Goal: Information Seeking & Learning: Learn about a topic

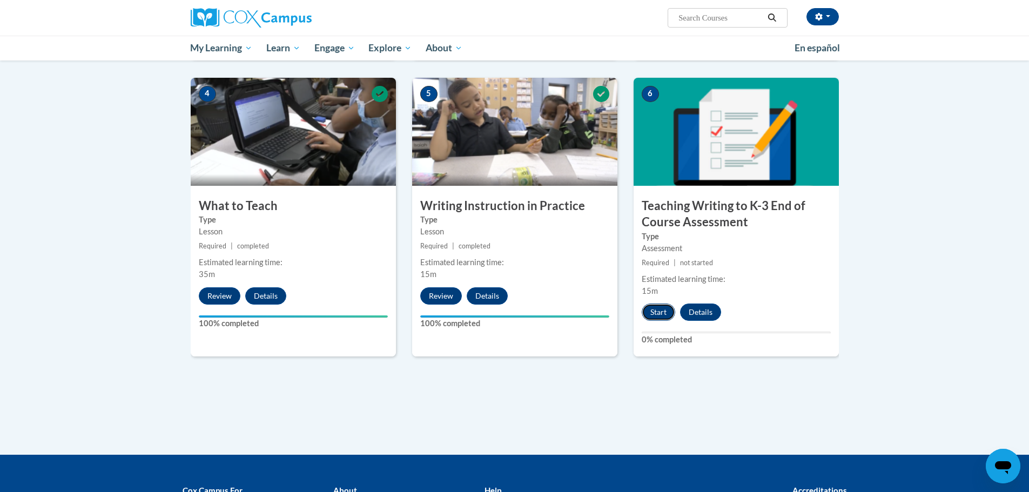
click at [653, 313] on button "Start" at bounding box center [657, 311] width 33 height 17
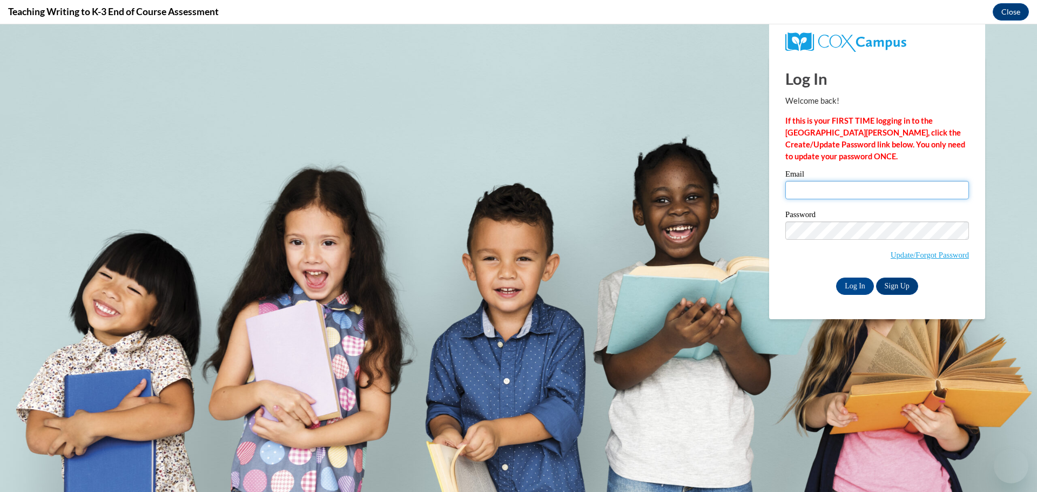
click at [826, 181] on input "Email" at bounding box center [877, 190] width 184 height 18
type input "angiewidman77@gmail.com"
click at [857, 279] on input "Log In" at bounding box center [855, 286] width 38 height 17
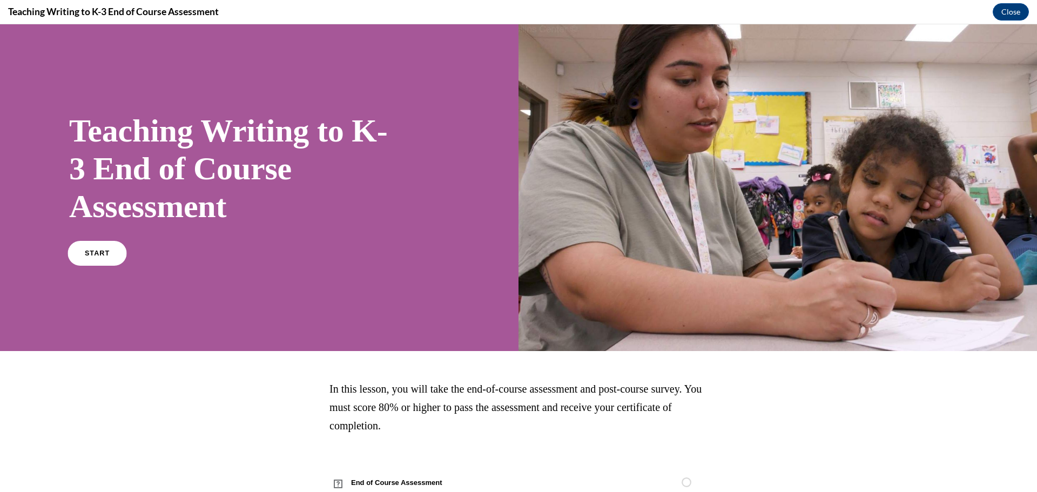
click at [97, 249] on link "START" at bounding box center [96, 253] width 59 height 25
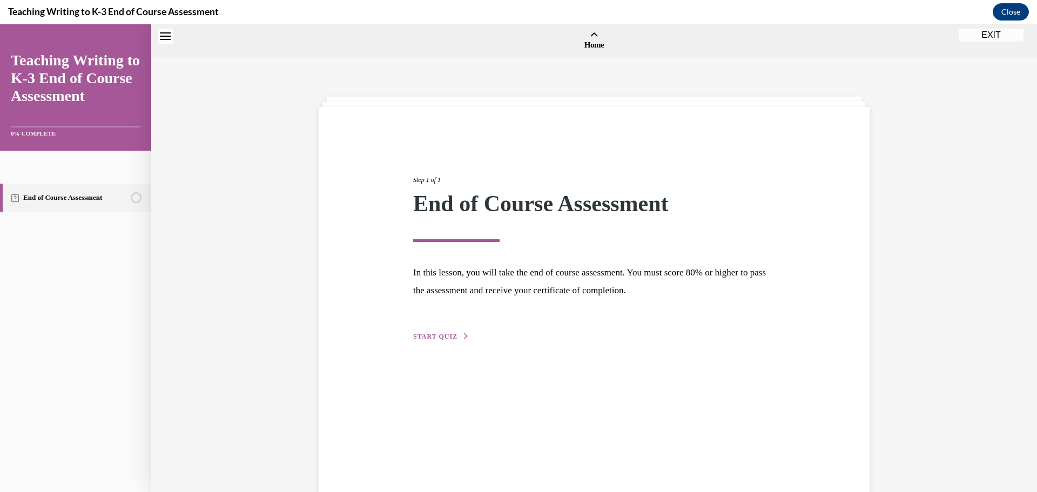
scroll to position [33, 0]
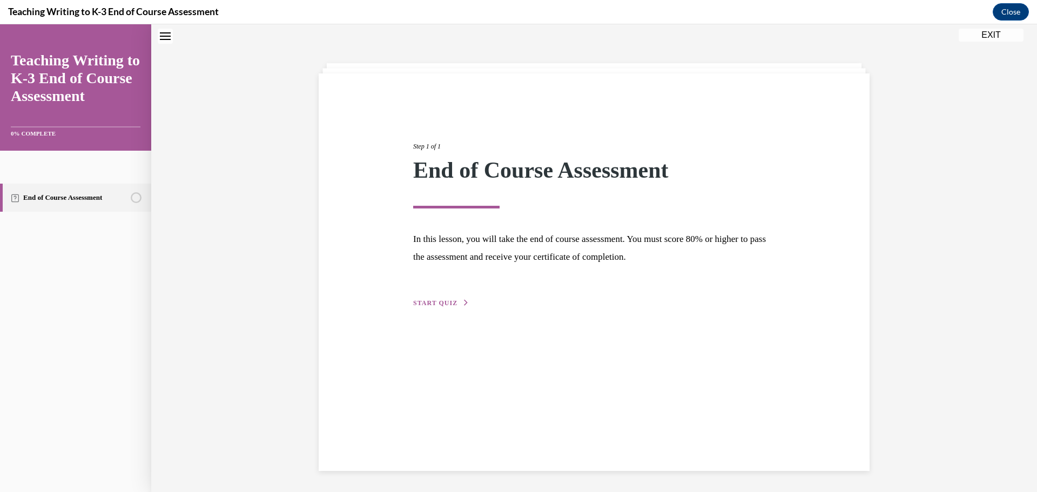
click at [426, 303] on span "START QUIZ" at bounding box center [435, 303] width 44 height 8
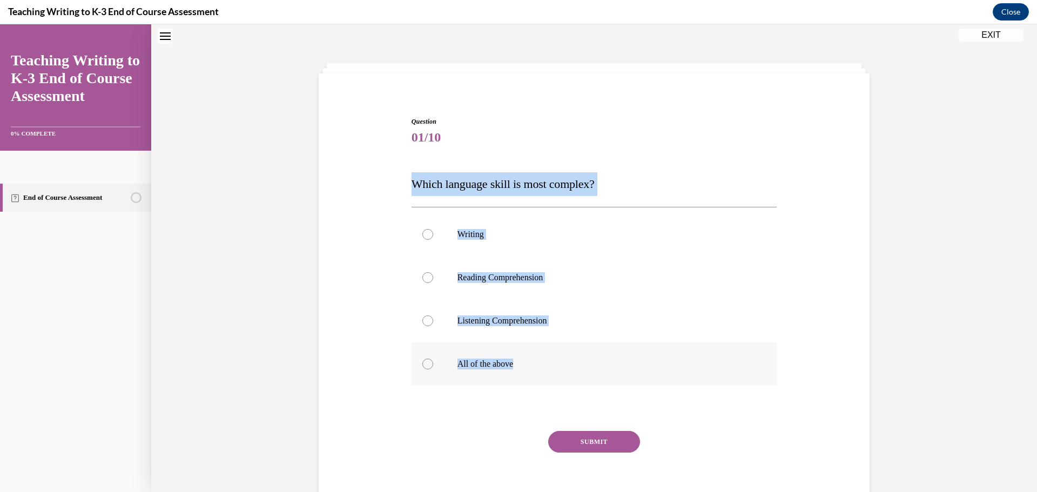
drag, startPoint x: 400, startPoint y: 184, endPoint x: 584, endPoint y: 349, distance: 247.0
click at [584, 349] on div "Question 01/10 Which language skill is most complex? Writing Reading Comprehens…" at bounding box center [594, 301] width 556 height 435
copy div "Which language skill is most complex? Writing Reading Comprehension Listening C…"
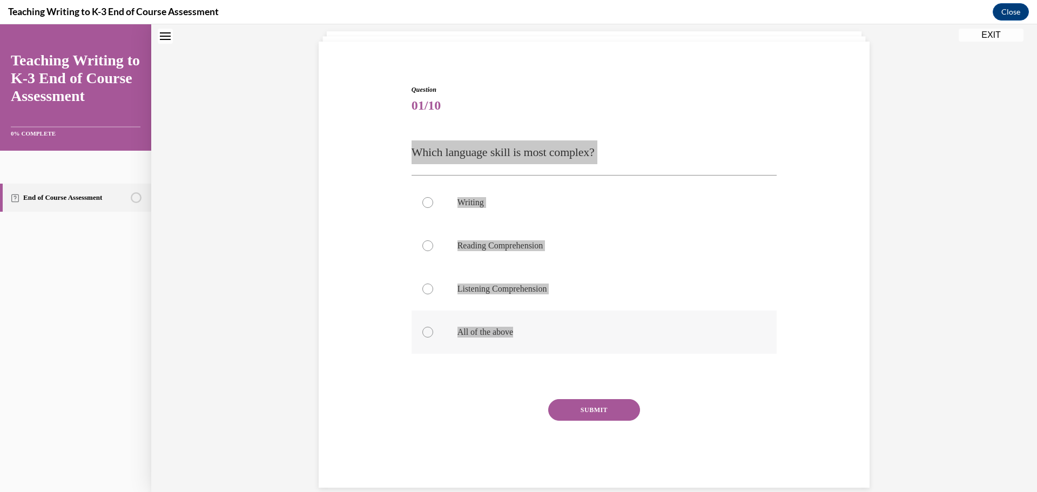
scroll to position [83, 0]
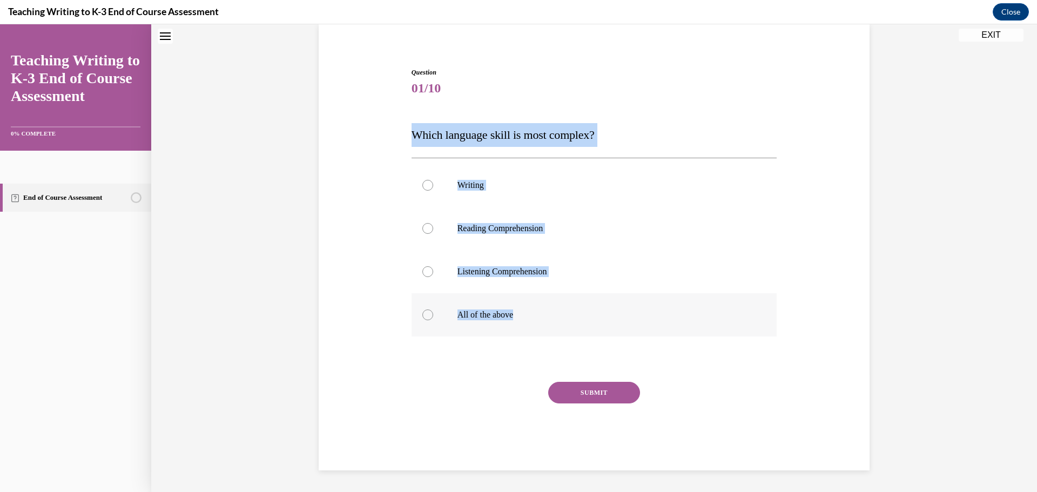
click at [422, 315] on div at bounding box center [427, 314] width 11 height 11
click at [422, 315] on input "All of the above" at bounding box center [427, 314] width 11 height 11
radio input "true"
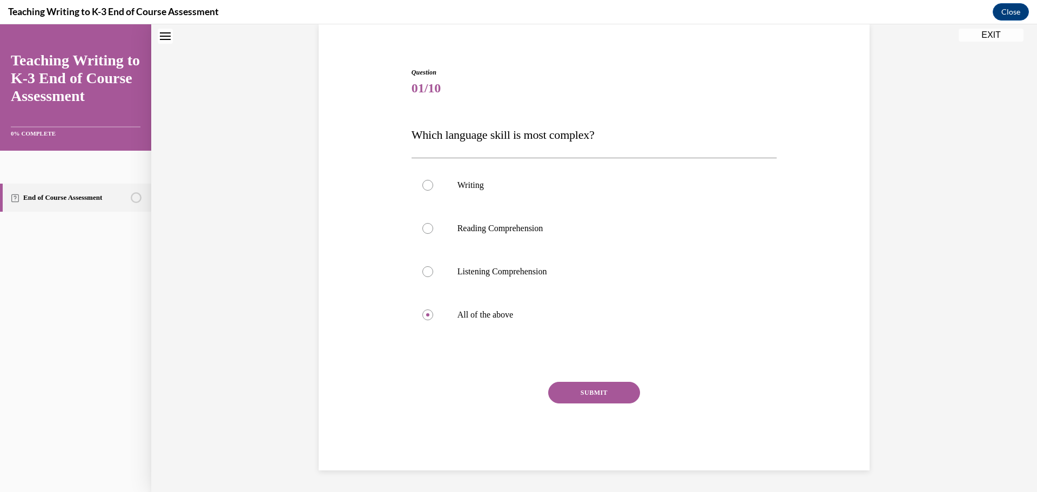
click at [563, 384] on button "SUBMIT" at bounding box center [594, 393] width 92 height 22
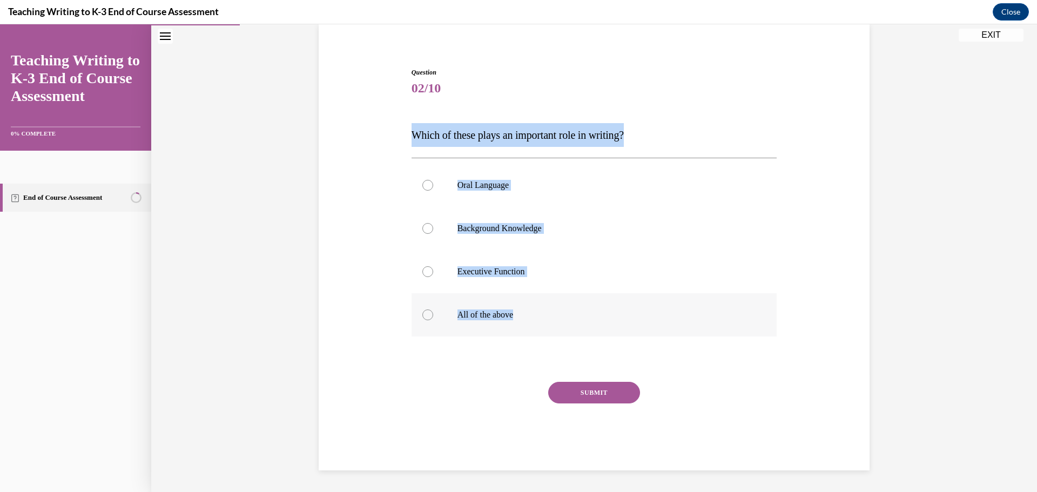
drag, startPoint x: 404, startPoint y: 133, endPoint x: 557, endPoint y: 311, distance: 234.3
click at [557, 311] on div "Question 02/10 Which of these plays an important role in writing? Oral Language…" at bounding box center [594, 260] width 371 height 419
copy div "Which of these plays an important role in writing? Oral Language Background Kno…"
click at [422, 314] on div at bounding box center [427, 314] width 11 height 11
click at [422, 314] on input "All of the above" at bounding box center [427, 314] width 11 height 11
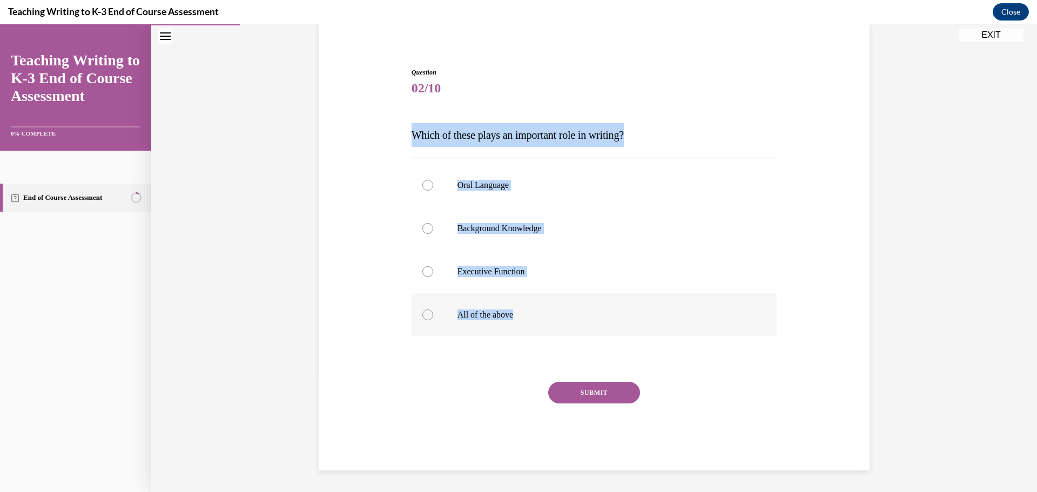
radio input "true"
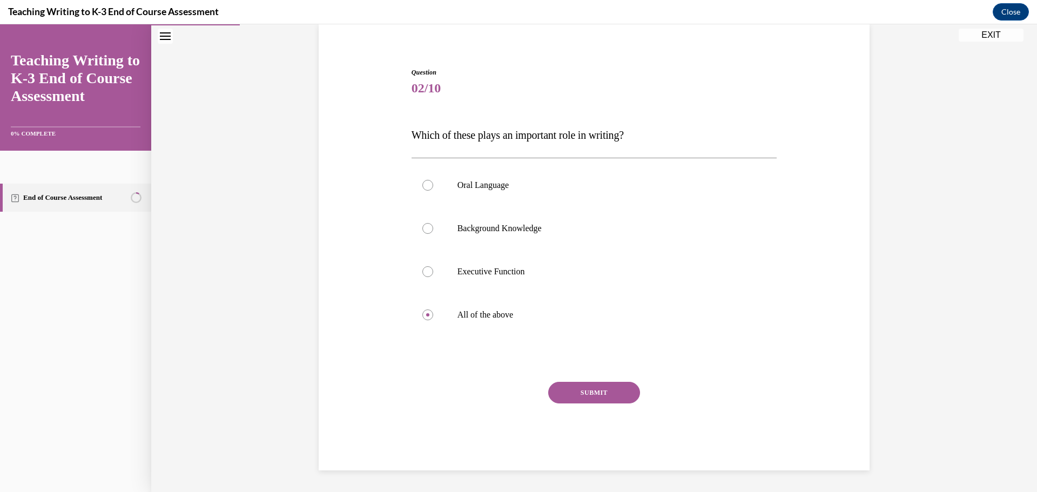
click at [585, 387] on button "SUBMIT" at bounding box center [594, 393] width 92 height 22
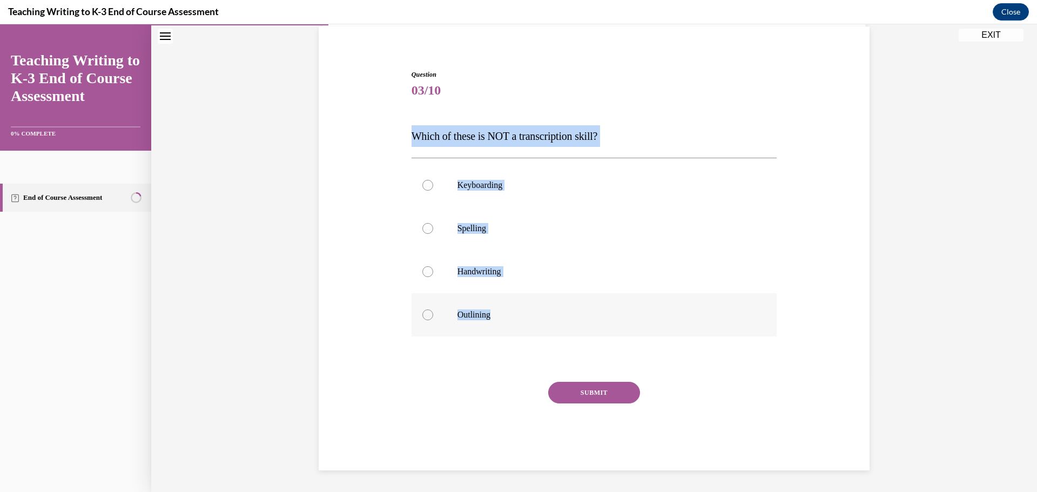
drag, startPoint x: 403, startPoint y: 135, endPoint x: 553, endPoint y: 307, distance: 228.5
click at [553, 307] on div "Question 03/10 Which of these is NOT a transcription skill? Keyboarding Spellin…" at bounding box center [594, 253] width 556 height 433
copy div "Which of these is NOT a transcription skill? Keyboarding Spelling Handwriting O…"
click at [422, 314] on div at bounding box center [427, 314] width 11 height 11
click at [422, 314] on input "Outlining" at bounding box center [427, 314] width 11 height 11
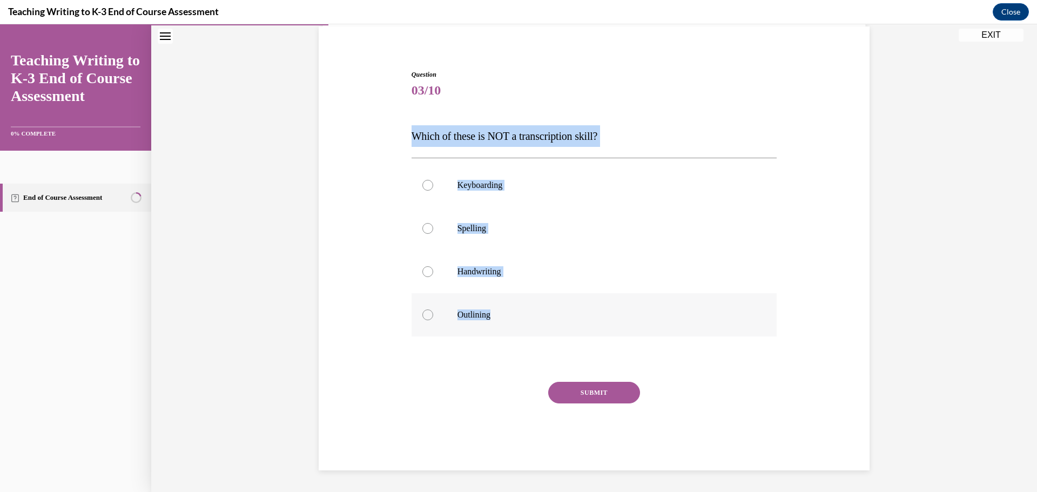
radio input "true"
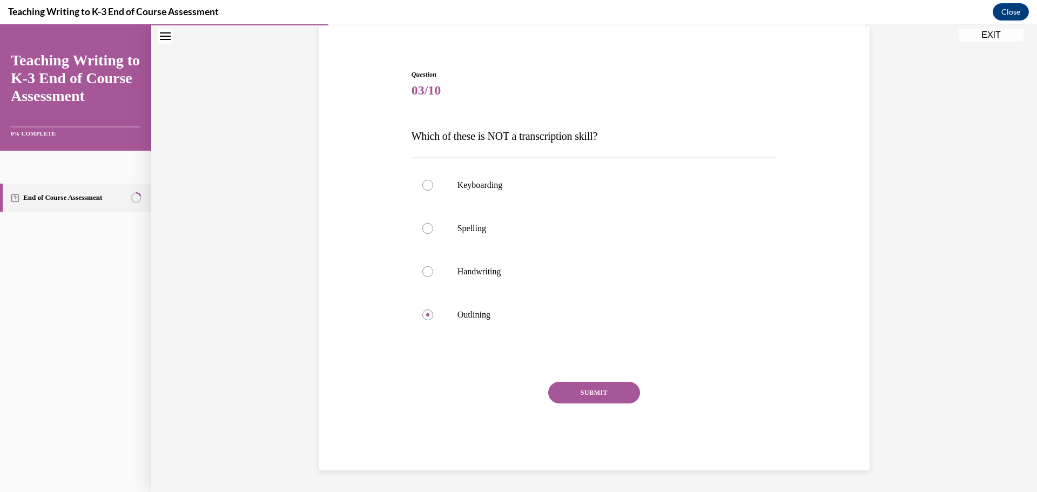
click at [597, 389] on button "SUBMIT" at bounding box center [594, 393] width 92 height 22
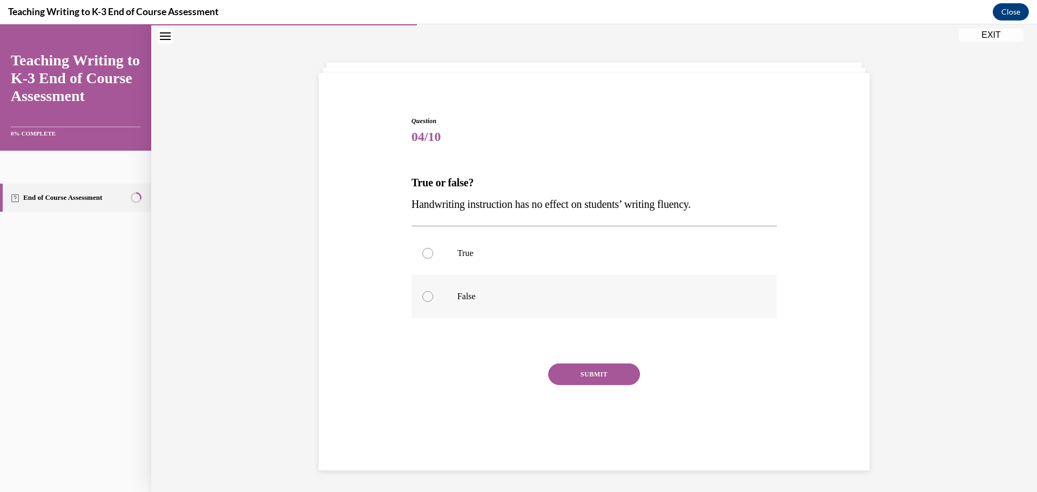
scroll to position [34, 0]
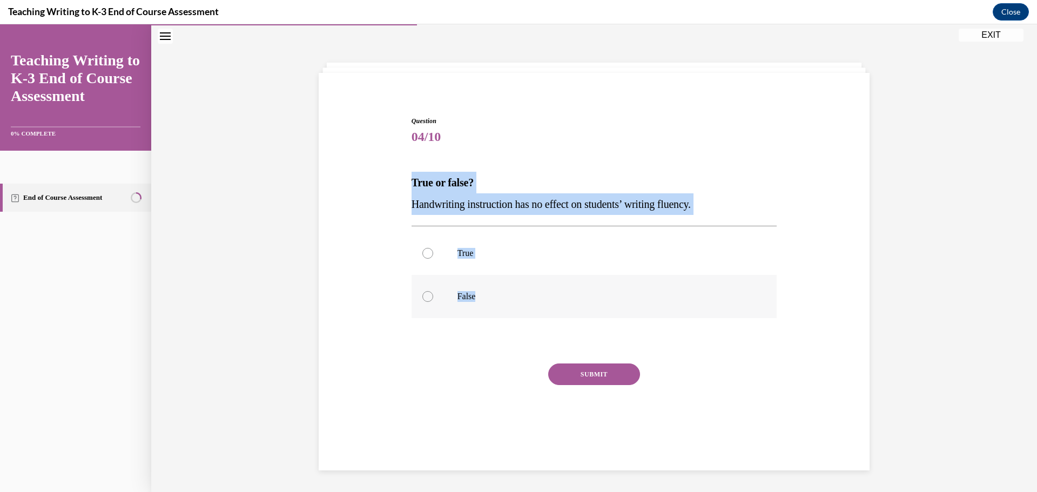
drag, startPoint x: 395, startPoint y: 180, endPoint x: 495, endPoint y: 306, distance: 160.6
click at [495, 306] on div "Question 04/10 True or false? Handwriting instruction has no effect on students…" at bounding box center [594, 268] width 556 height 368
copy div "True or false? Handwriting instruction has no effect on students’ writing fluen…"
drag, startPoint x: 423, startPoint y: 294, endPoint x: 476, endPoint y: 325, distance: 61.4
click at [423, 294] on div at bounding box center [427, 296] width 11 height 11
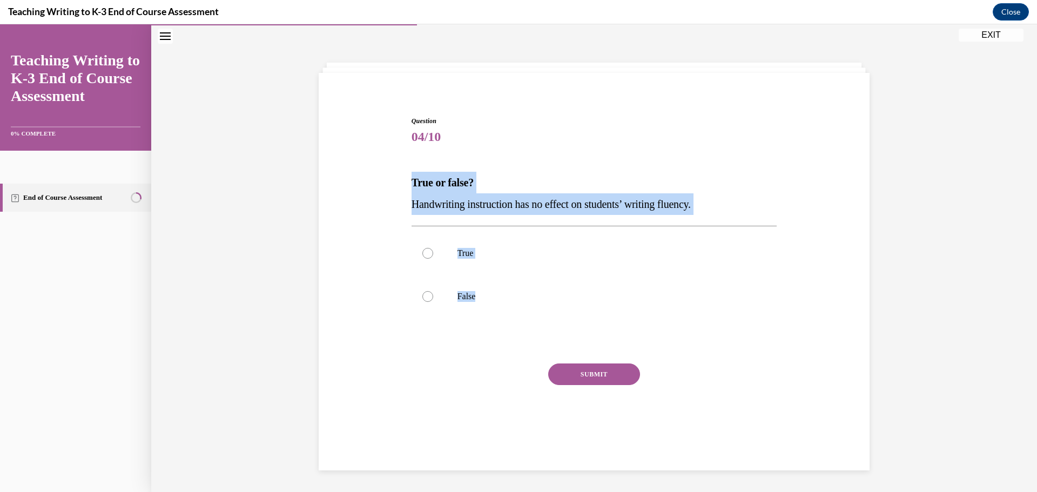
click at [423, 294] on input "False" at bounding box center [427, 296] width 11 height 11
radio input "true"
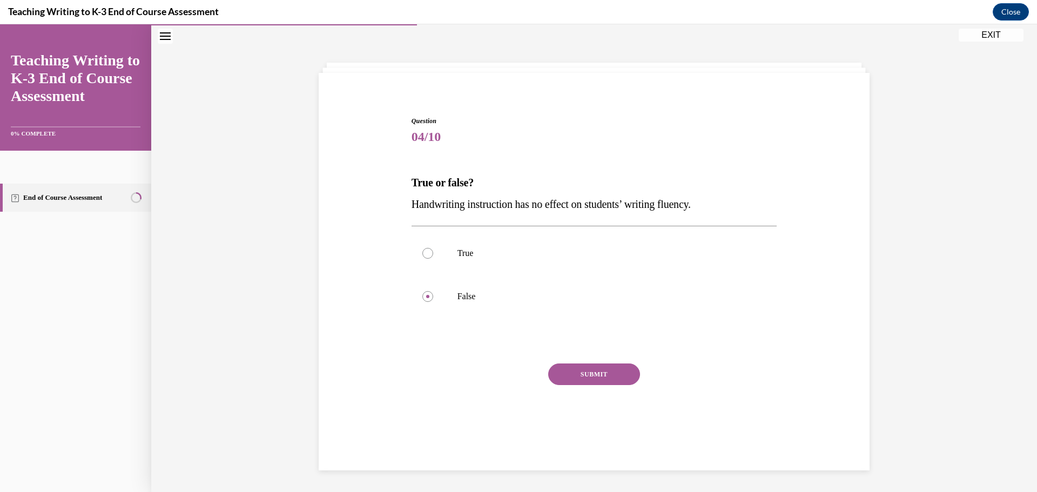
click at [612, 378] on button "SUBMIT" at bounding box center [594, 374] width 92 height 22
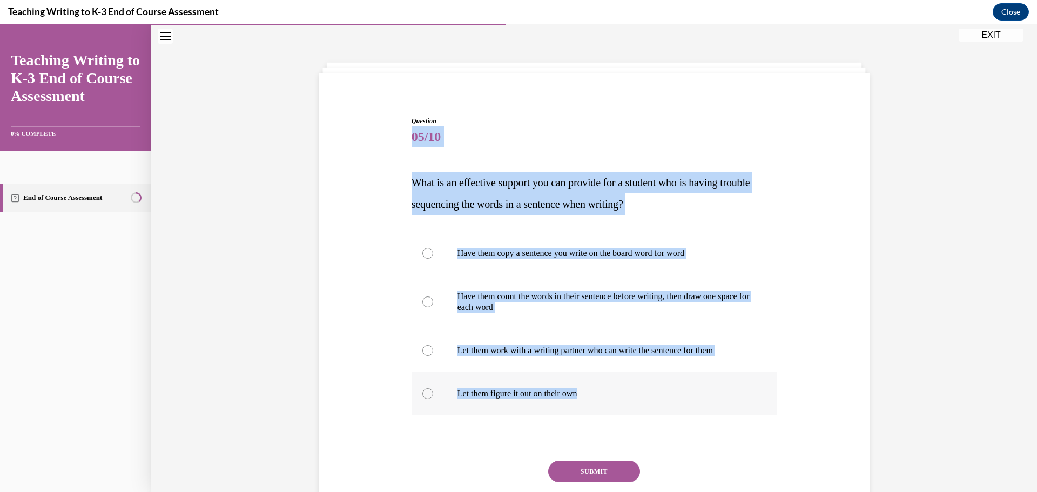
drag, startPoint x: 394, startPoint y: 138, endPoint x: 596, endPoint y: 391, distance: 324.7
click at [596, 391] on div "Question 05/10 What is an effective support you can provide for a student who i…" at bounding box center [594, 316] width 556 height 465
copy div "05/10 What is an effective support you can provide for a student who is having …"
click at [839, 249] on div "Question 05/10 What is an effective support you can provide for a student who i…" at bounding box center [594, 316] width 556 height 465
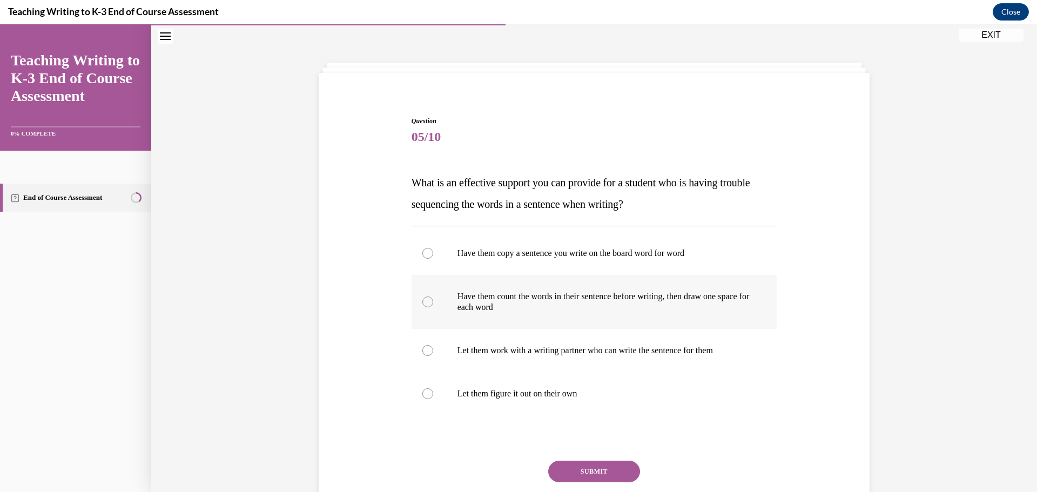
click at [422, 301] on div at bounding box center [427, 301] width 11 height 11
click at [422, 301] on input "Have them count the words in their sentence before writing, then draw one space…" at bounding box center [427, 301] width 11 height 11
radio input "true"
click at [602, 470] on button "SUBMIT" at bounding box center [594, 472] width 92 height 22
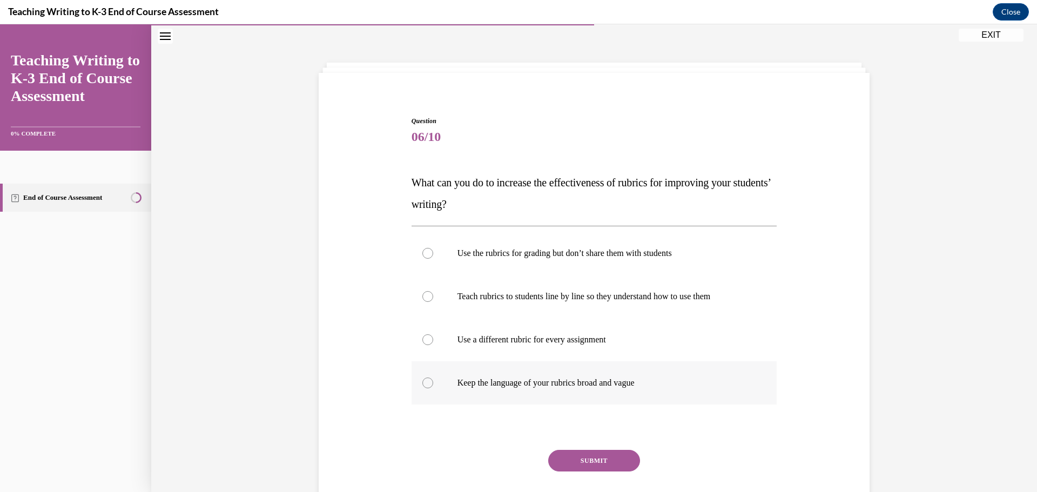
drag, startPoint x: 402, startPoint y: 183, endPoint x: 651, endPoint y: 383, distance: 319.5
click at [651, 383] on div "Question 06/10 What can you do to increase the effectiveness of rubrics for imp…" at bounding box center [594, 311] width 556 height 455
copy div "What can you do to increase the effectiveness of rubrics for improving your stu…"
click at [428, 294] on div at bounding box center [427, 296] width 11 height 11
click at [428, 294] on input "Teach rubrics to students line by line so they understand how to use them" at bounding box center [427, 296] width 11 height 11
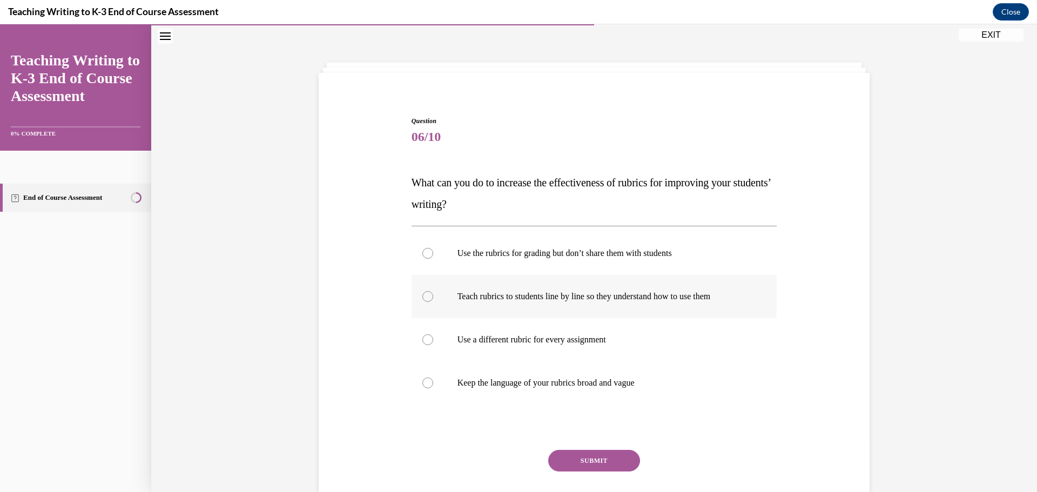
radio input "true"
click at [582, 455] on button "SUBMIT" at bounding box center [594, 461] width 92 height 22
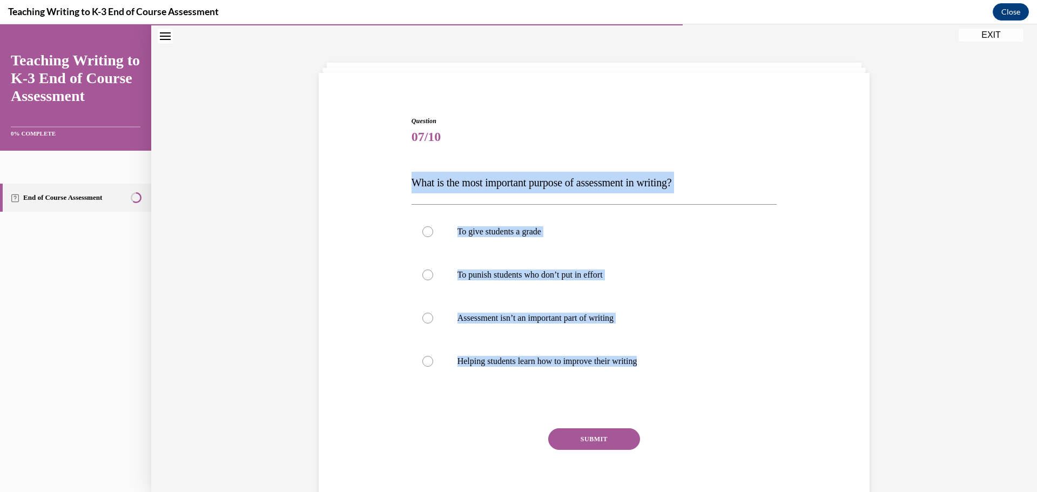
drag, startPoint x: 398, startPoint y: 183, endPoint x: 605, endPoint y: 389, distance: 292.9
click at [605, 389] on div "Question 07/10 What is the most important purpose of assessment in writing? To …" at bounding box center [594, 300] width 556 height 433
copy div "What is the most important purpose of assessment in writing? To give students a…"
click at [436, 374] on label "Helping students learn how to improve their writing" at bounding box center [594, 361] width 366 height 43
click at [433, 367] on input "Helping students learn how to improve their writing" at bounding box center [427, 361] width 11 height 11
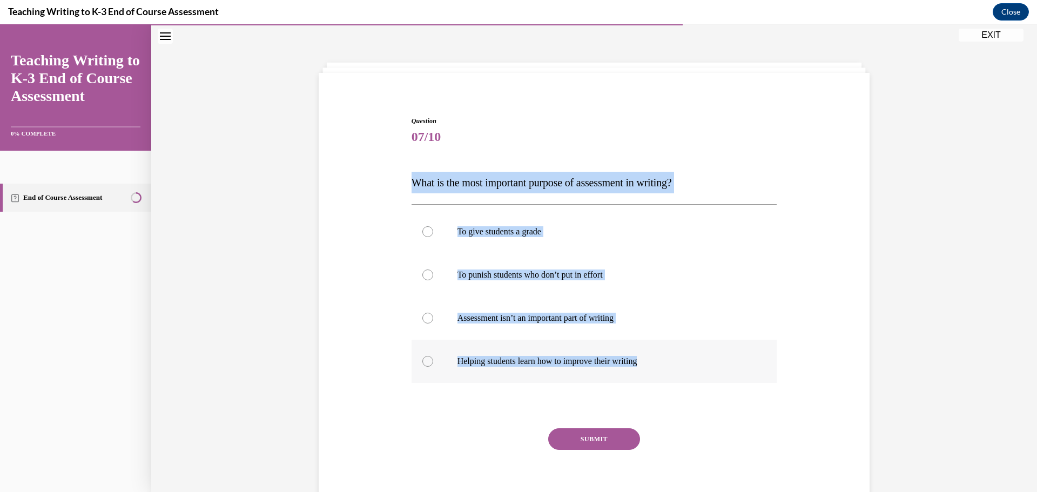
radio input "true"
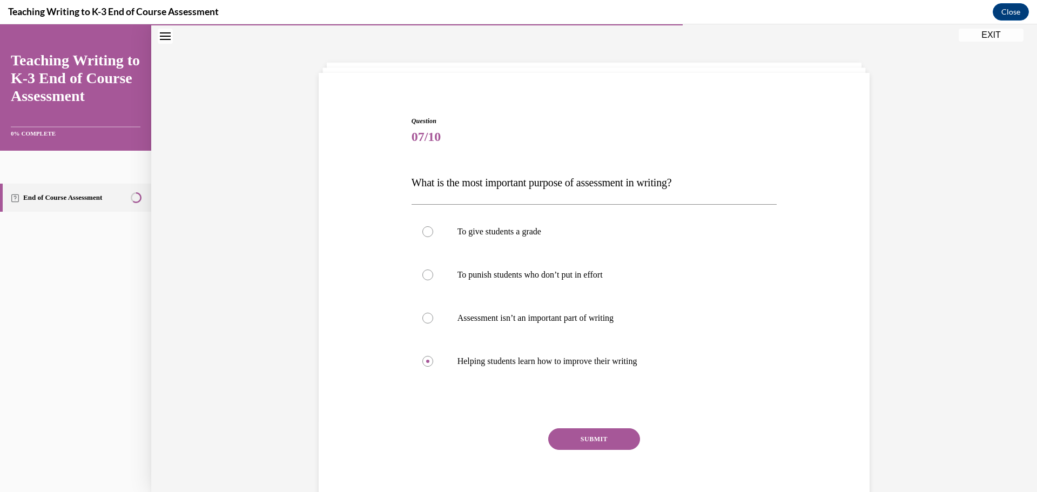
click at [604, 440] on button "SUBMIT" at bounding box center [594, 439] width 92 height 22
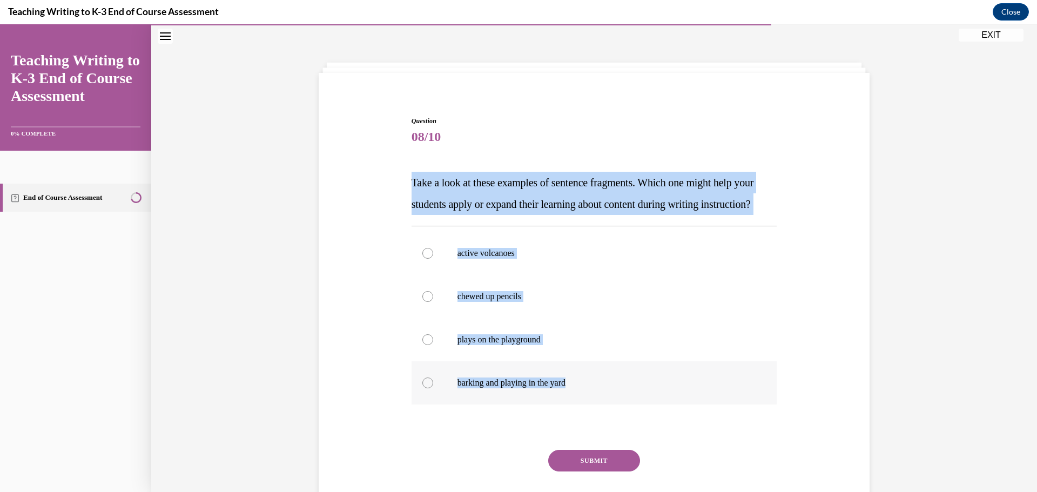
drag, startPoint x: 395, startPoint y: 181, endPoint x: 590, endPoint y: 401, distance: 293.0
click at [590, 401] on div "Question 08/10 Take a look at these examples of sentence fragments. Which one m…" at bounding box center [594, 311] width 556 height 455
copy div "Take a look at these examples of sentence fragments. Which one might help your …"
click at [430, 275] on label "active volcanoes" at bounding box center [594, 253] width 366 height 43
click at [430, 259] on input "active volcanoes" at bounding box center [427, 253] width 11 height 11
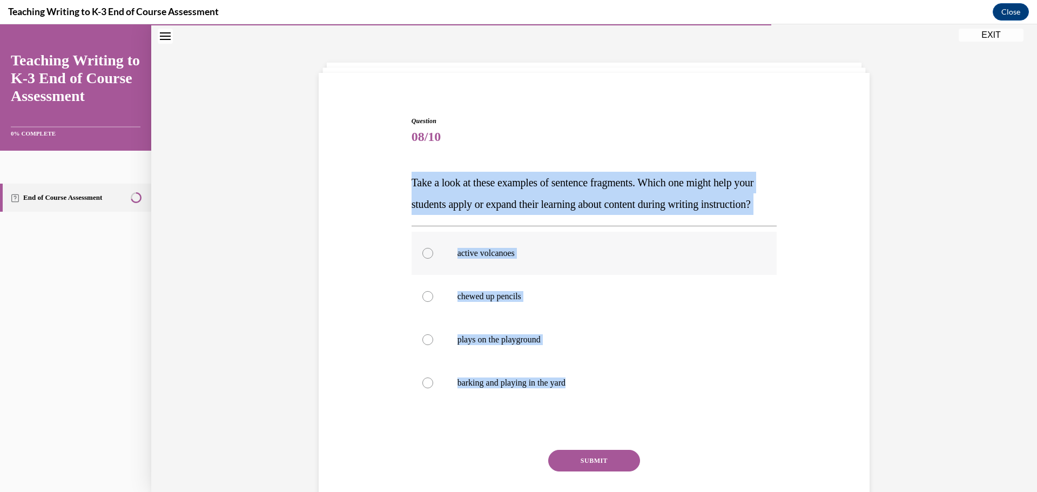
radio input "true"
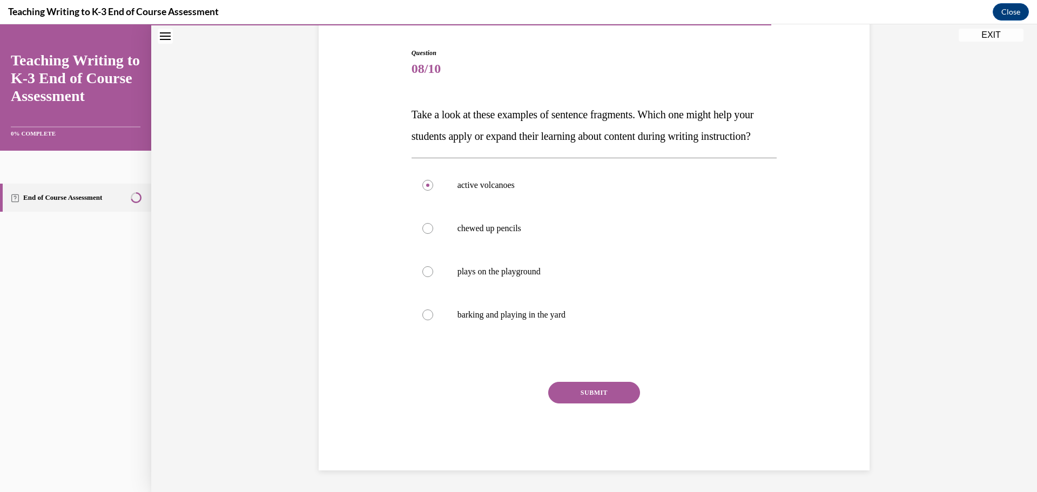
click at [591, 390] on button "SUBMIT" at bounding box center [594, 393] width 92 height 22
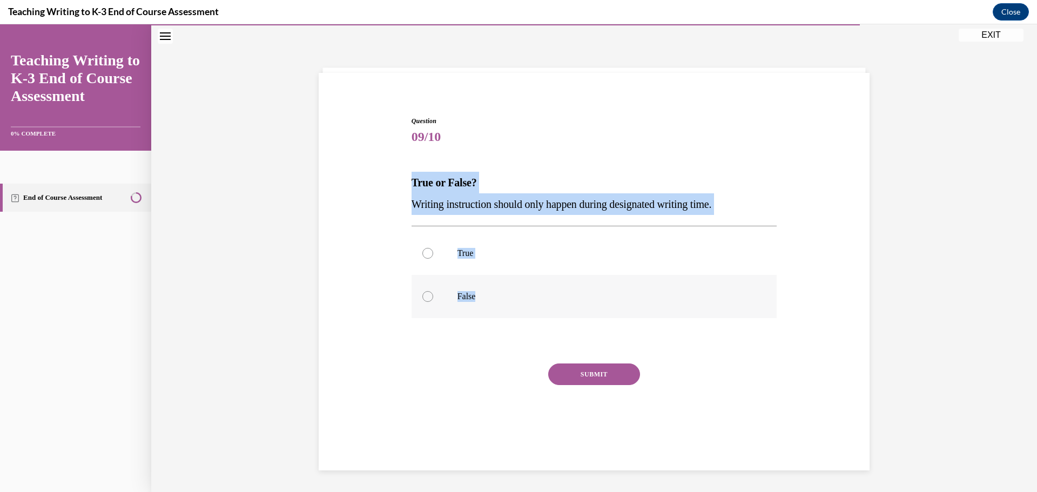
drag, startPoint x: 406, startPoint y: 180, endPoint x: 506, endPoint y: 288, distance: 147.9
click at [506, 288] on div "Question 09/10 True or False? Writing instruction should only happen during des…" at bounding box center [594, 276] width 371 height 352
copy div "True or False? Writing instruction should only happen during designated writing…"
click at [422, 298] on div at bounding box center [427, 296] width 11 height 11
click at [422, 298] on input "False" at bounding box center [427, 296] width 11 height 11
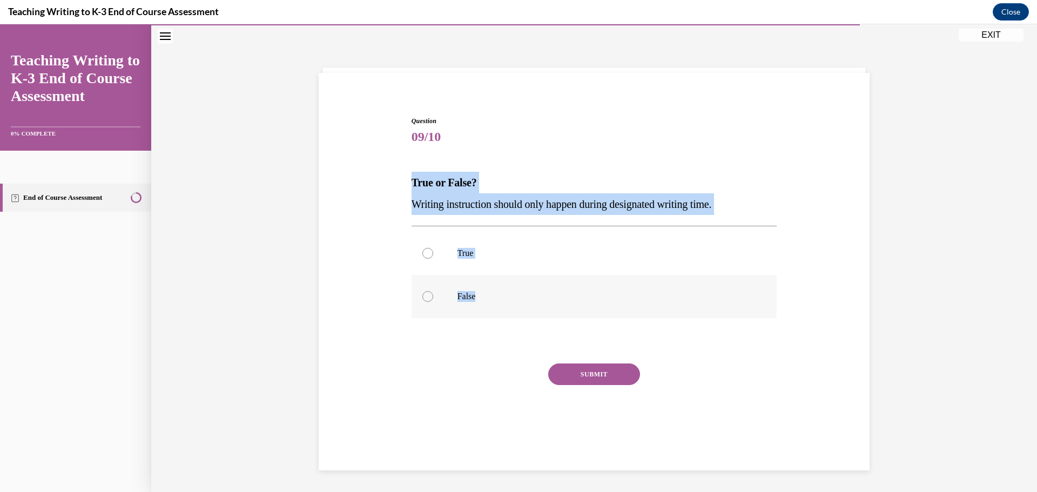
radio input "true"
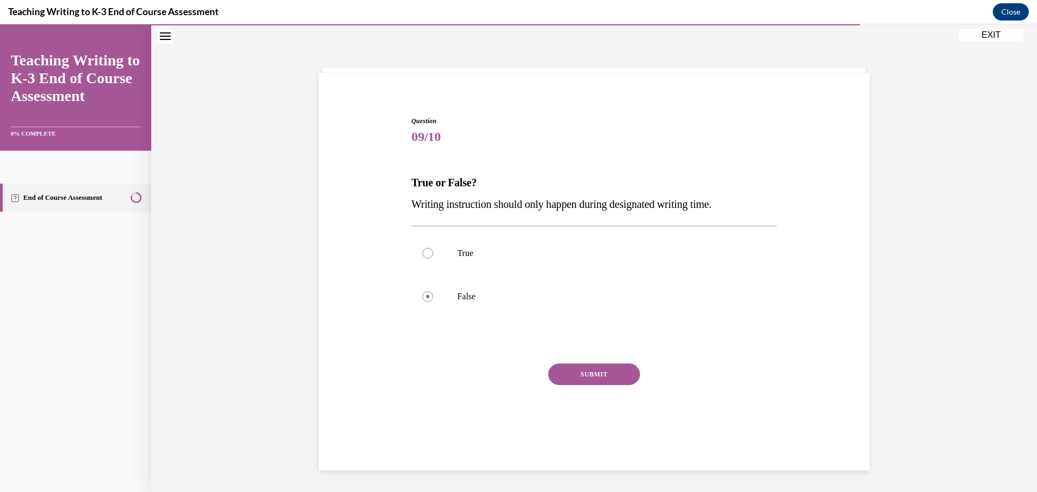
click at [597, 377] on button "SUBMIT" at bounding box center [594, 374] width 92 height 22
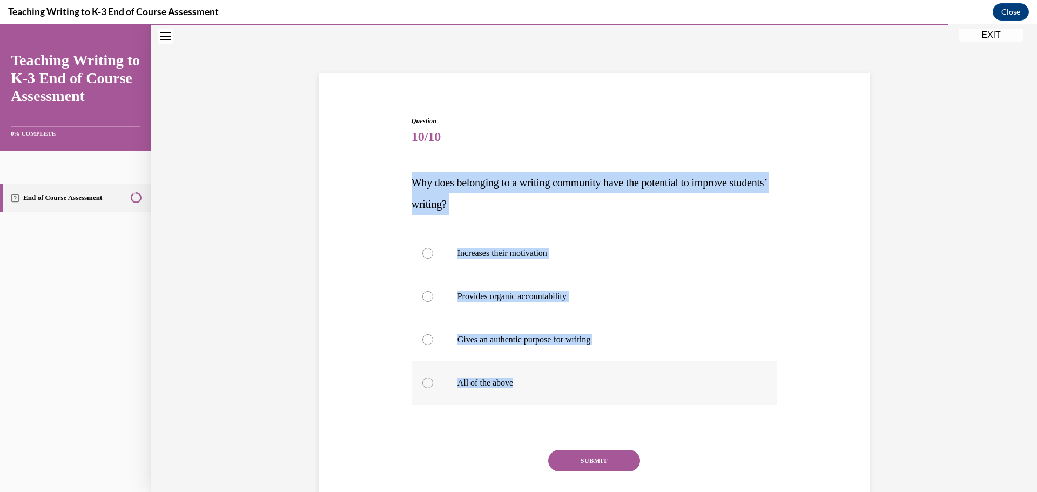
drag, startPoint x: 397, startPoint y: 180, endPoint x: 563, endPoint y: 378, distance: 257.6
click at [563, 378] on div "Question 10/10 Why does belonging to a writing community have the potential to …" at bounding box center [594, 311] width 556 height 455
copy div "Why does belonging to a writing community have the potential to improve student…"
click at [426, 384] on div at bounding box center [427, 382] width 11 height 11
click at [426, 384] on input "All of the above" at bounding box center [427, 382] width 11 height 11
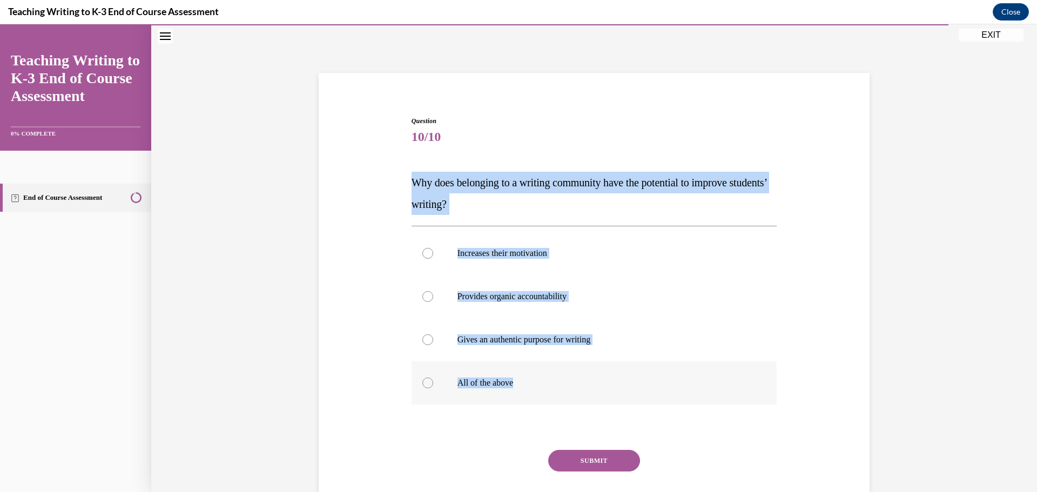
radio input "true"
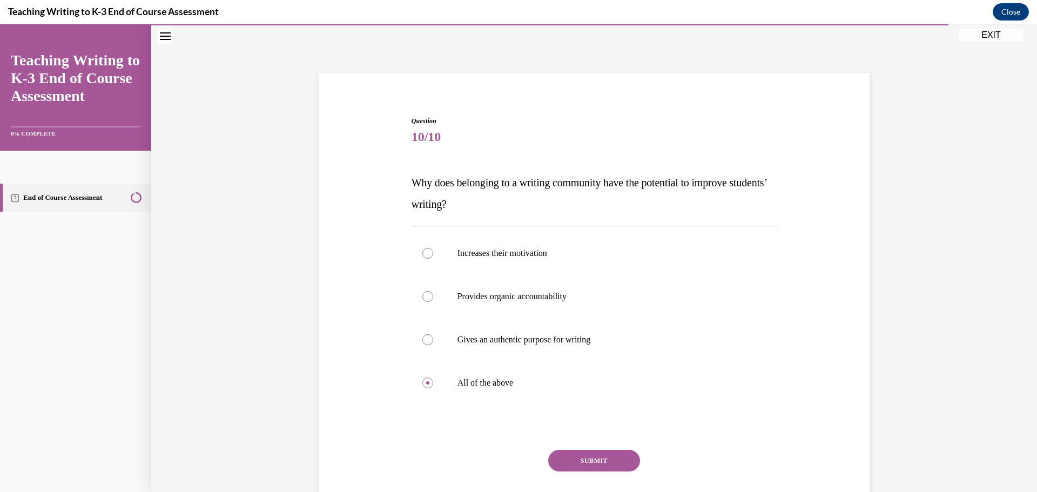
click at [595, 461] on button "SUBMIT" at bounding box center [594, 461] width 92 height 22
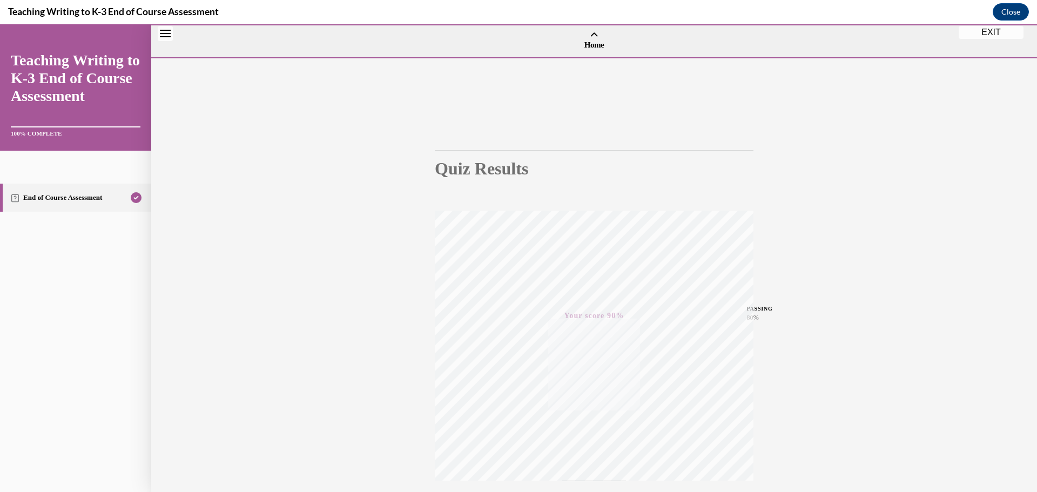
scroll to position [86, 0]
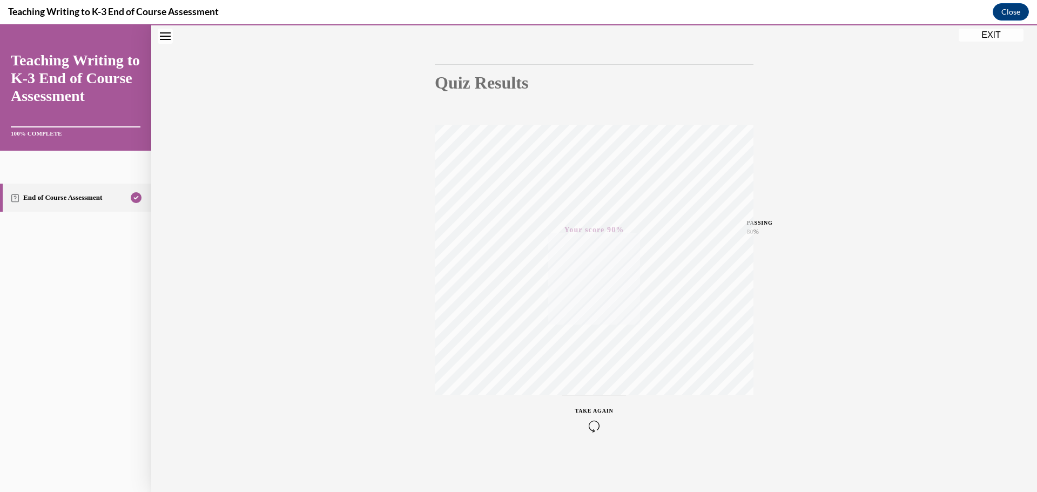
click at [976, 33] on button "EXIT" at bounding box center [990, 35] width 65 height 13
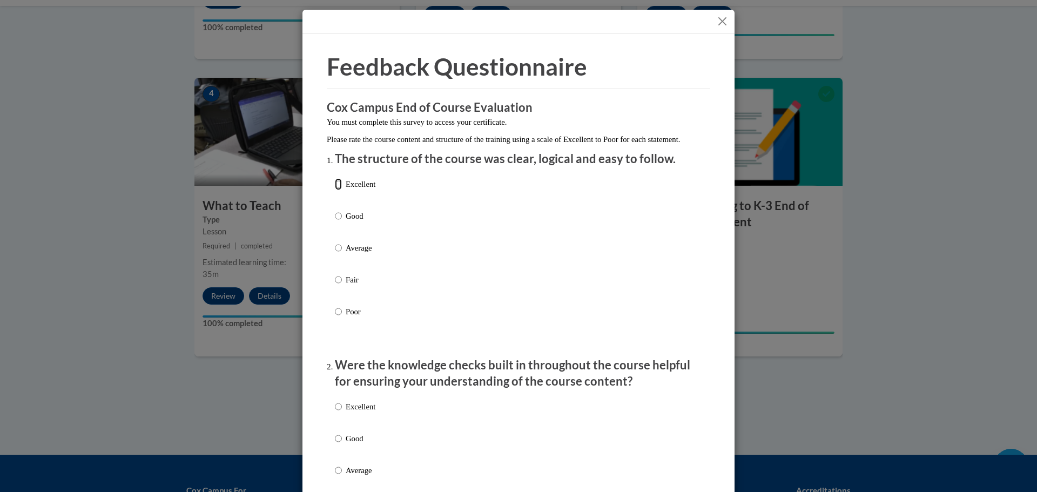
click at [335, 190] on input "Excellent" at bounding box center [338, 184] width 7 height 12
radio input "true"
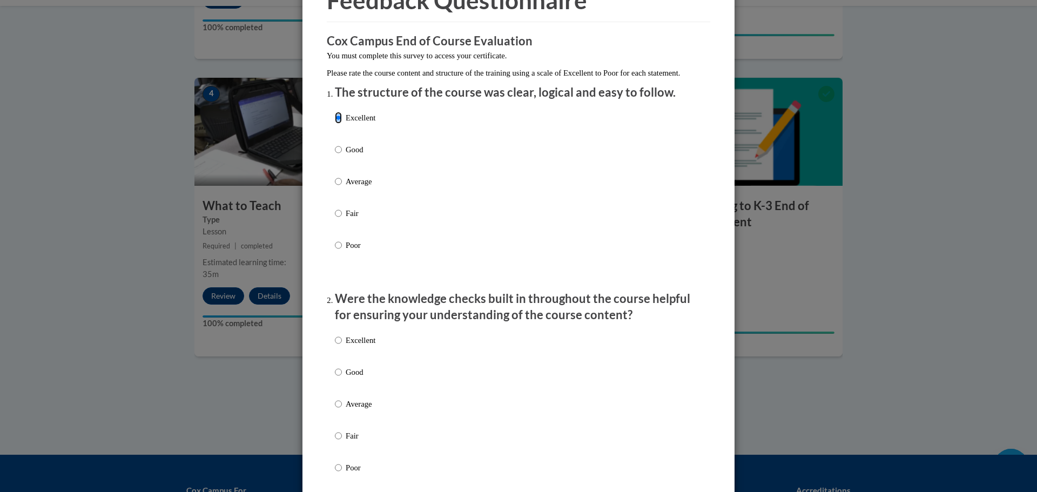
scroll to position [162, 0]
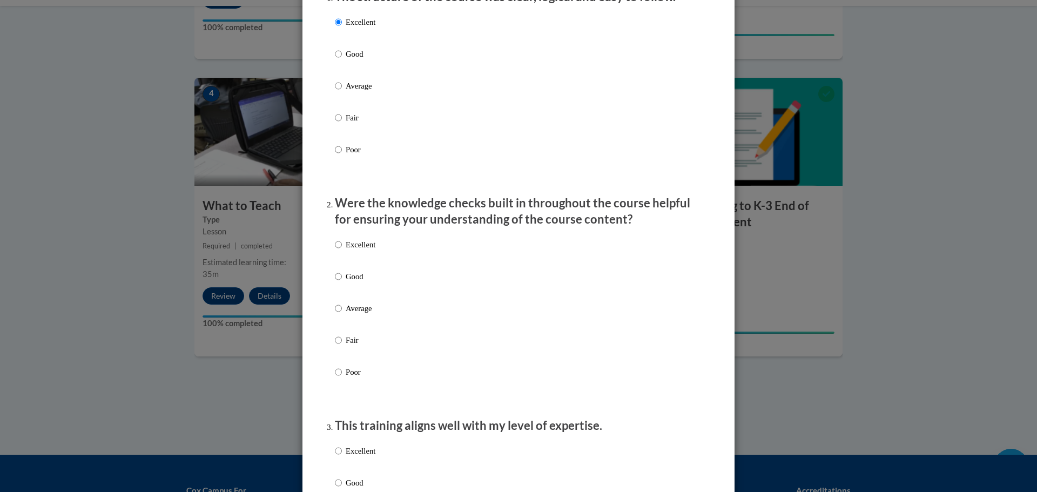
click at [341, 290] on label "Good" at bounding box center [355, 285] width 40 height 29
click at [341, 282] on input "Good" at bounding box center [338, 277] width 7 height 12
radio input "true"
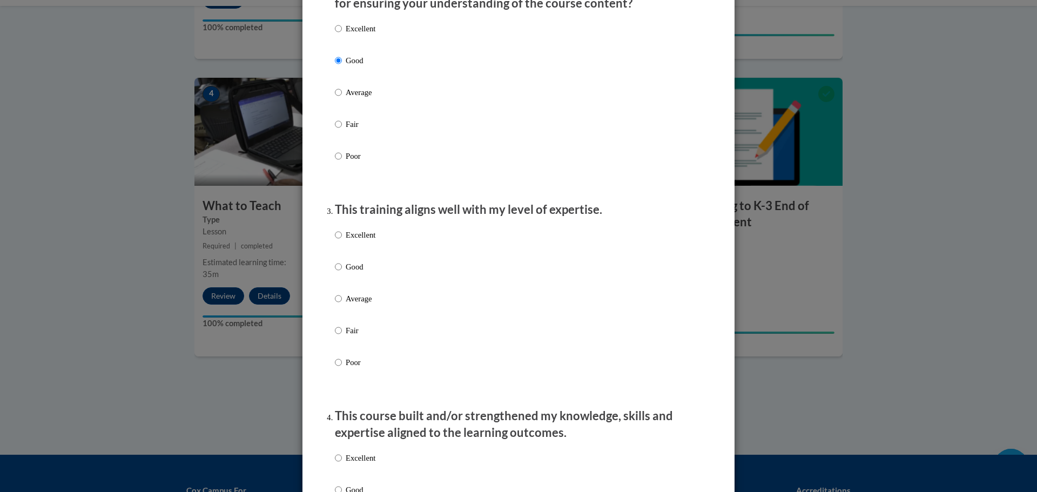
click at [340, 354] on label "Fair" at bounding box center [355, 339] width 40 height 29
click at [340, 336] on input "Fair" at bounding box center [338, 331] width 7 height 12
radio input "true"
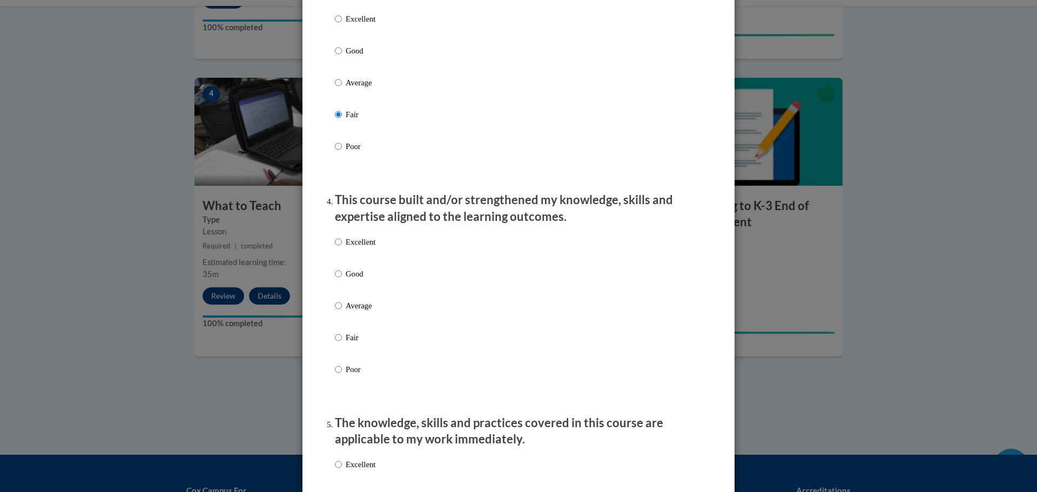
click at [363, 343] on p "Fair" at bounding box center [361, 338] width 30 height 12
click at [342, 343] on input "Fair" at bounding box center [338, 338] width 7 height 12
radio input "true"
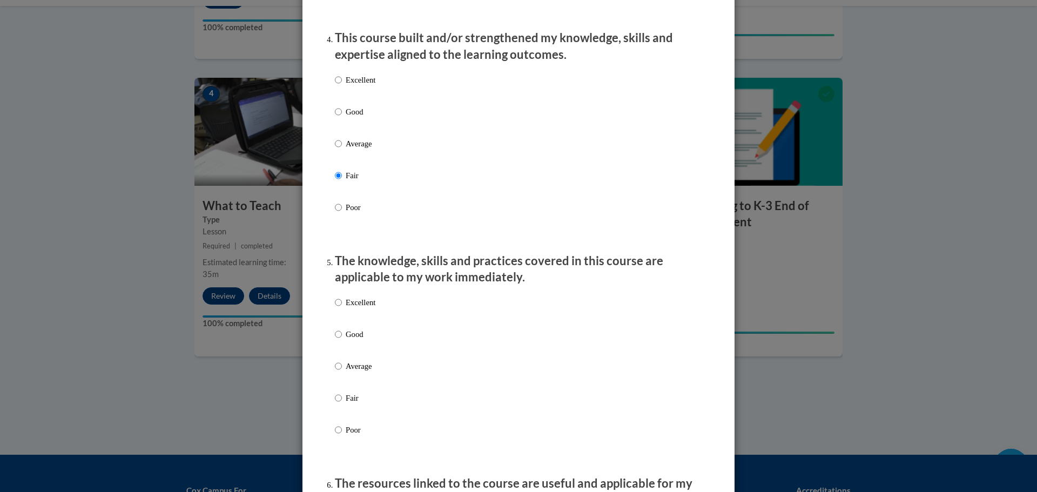
click at [362, 357] on label "Good" at bounding box center [355, 342] width 40 height 29
click at [342, 340] on input "Good" at bounding box center [338, 334] width 7 height 12
radio input "true"
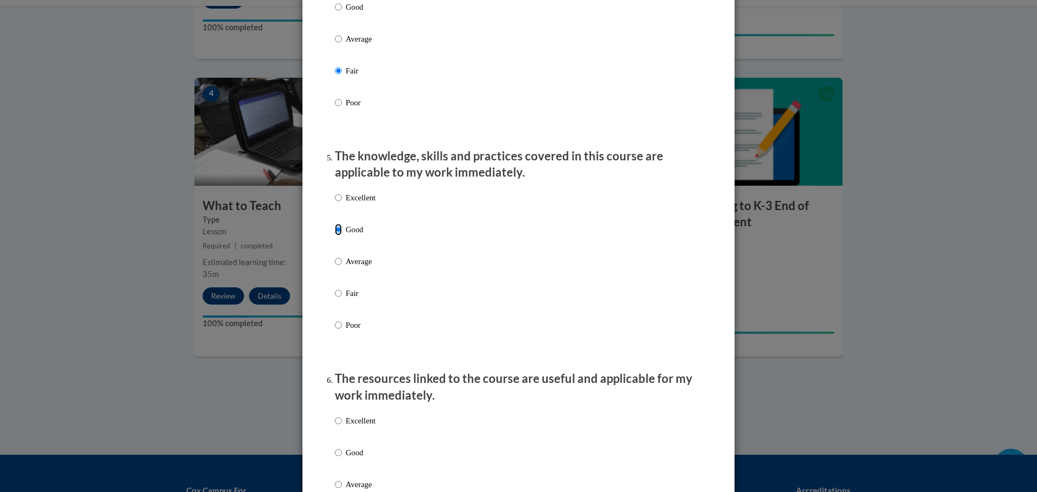
scroll to position [918, 0]
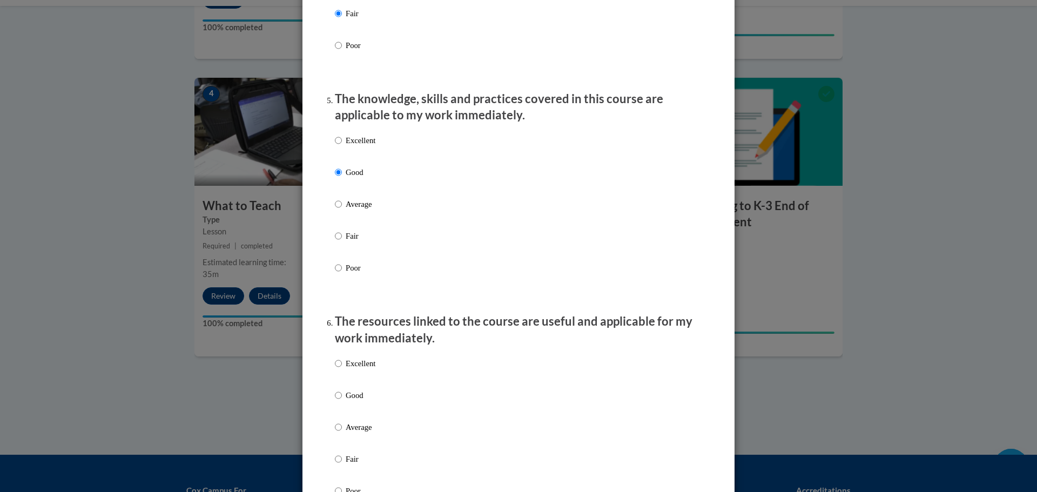
click at [380, 390] on div "Excellent Good Average Fair Poor" at bounding box center [518, 440] width 367 height 176
click at [348, 411] on label "Good" at bounding box center [355, 403] width 40 height 29
click at [342, 401] on input "Good" at bounding box center [338, 395] width 7 height 12
radio input "true"
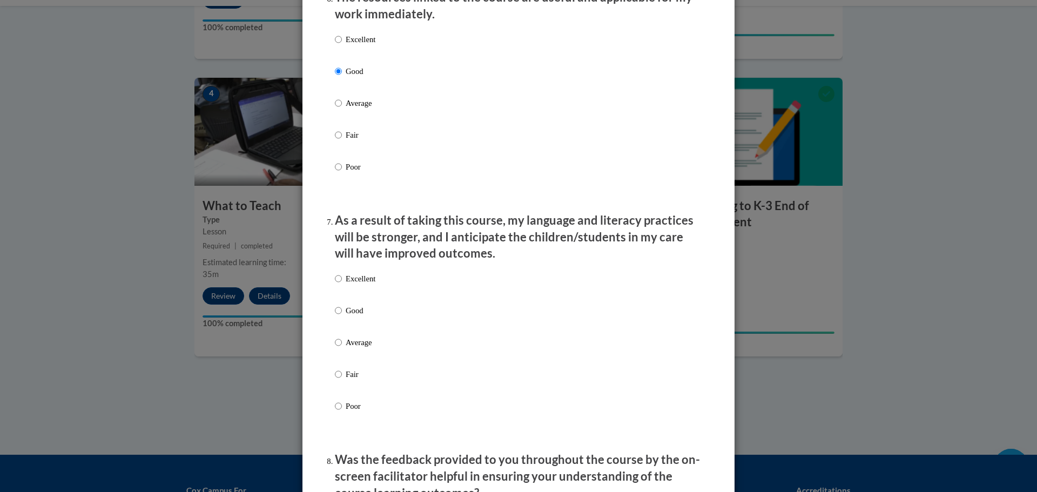
click at [377, 387] on div "Excellent Good Average Fair Poor" at bounding box center [518, 355] width 367 height 176
click at [338, 382] on label "Fair" at bounding box center [355, 382] width 40 height 29
click at [338, 380] on input "Fair" at bounding box center [338, 374] width 7 height 12
radio input "true"
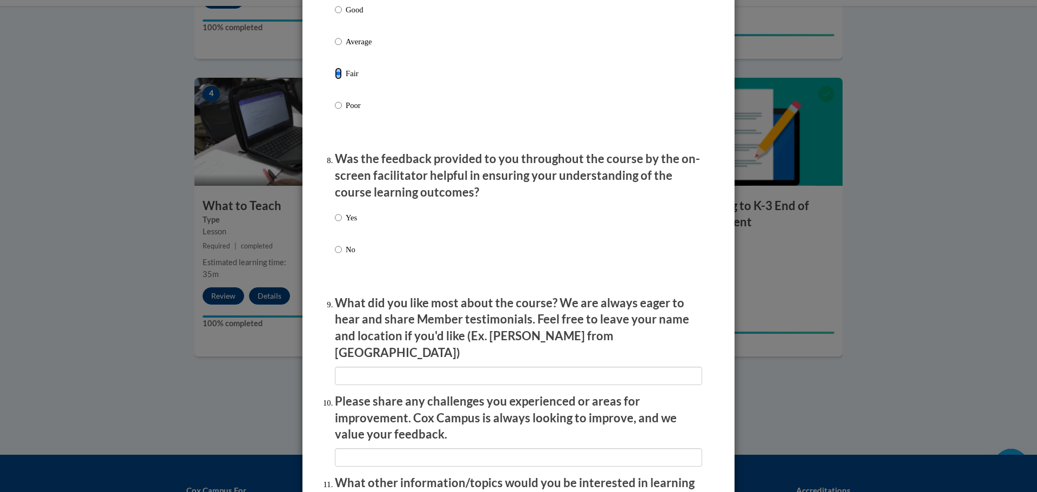
scroll to position [1566, 0]
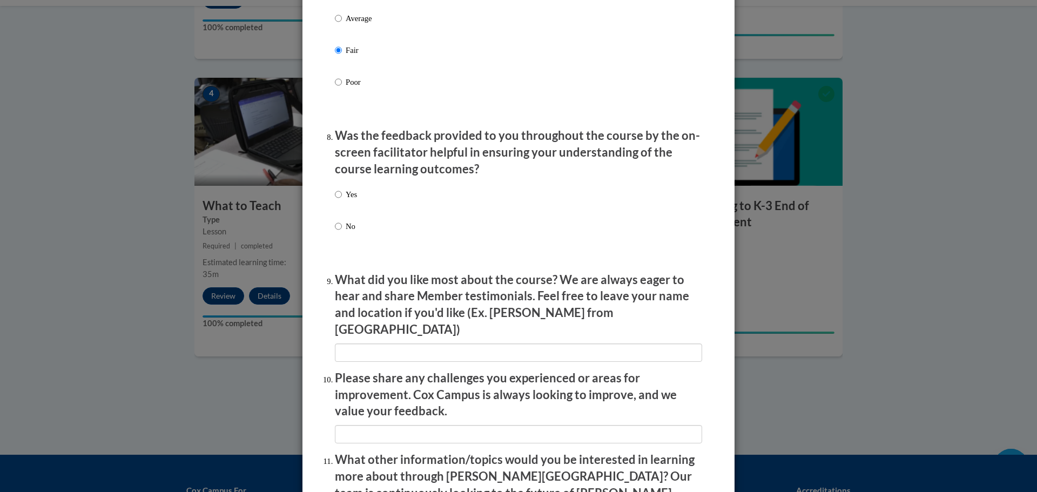
click at [340, 195] on div "Yes No" at bounding box center [346, 219] width 22 height 72
click at [337, 200] on input "Yes" at bounding box center [338, 194] width 7 height 12
radio input "true"
click at [386, 344] on input "textbox" at bounding box center [518, 352] width 367 height 18
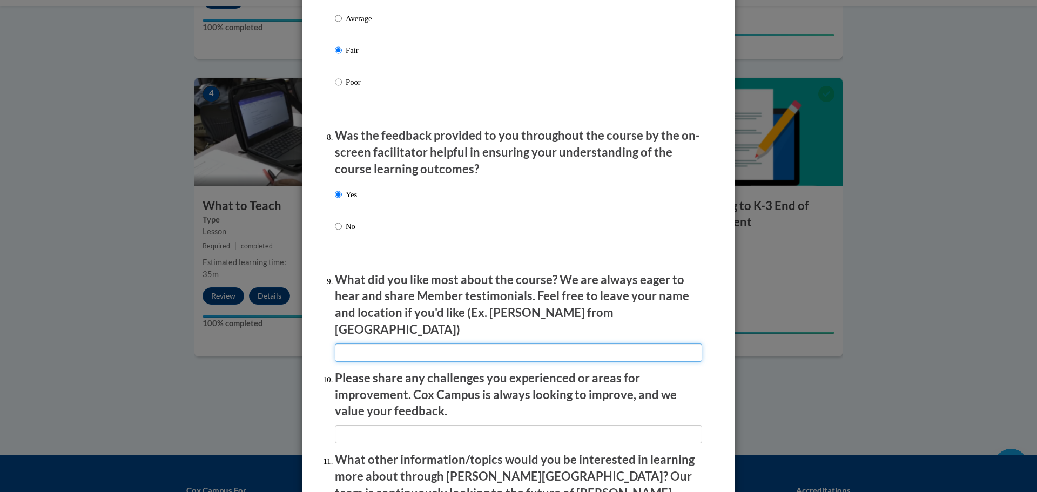
type input "all"
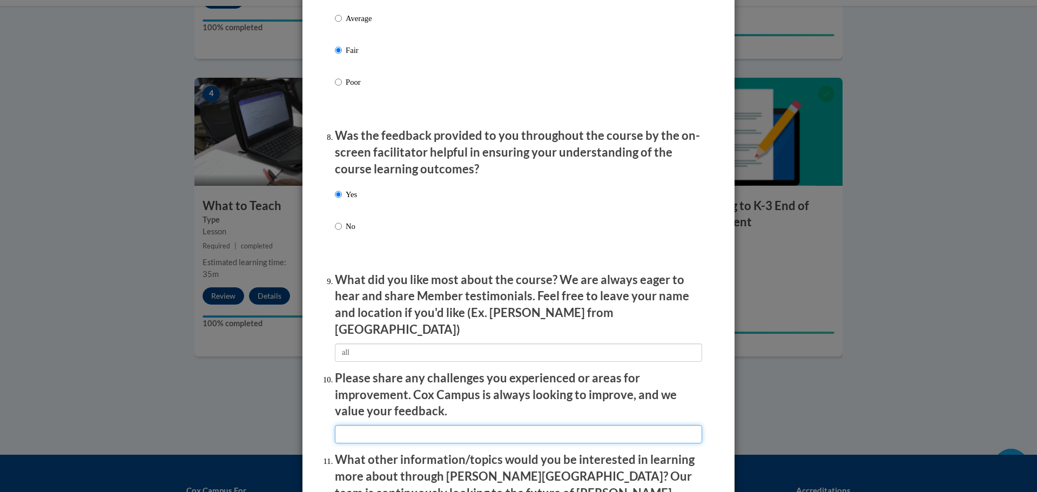
click at [350, 425] on input "textbox" at bounding box center [518, 434] width 367 height 18
type input "all"
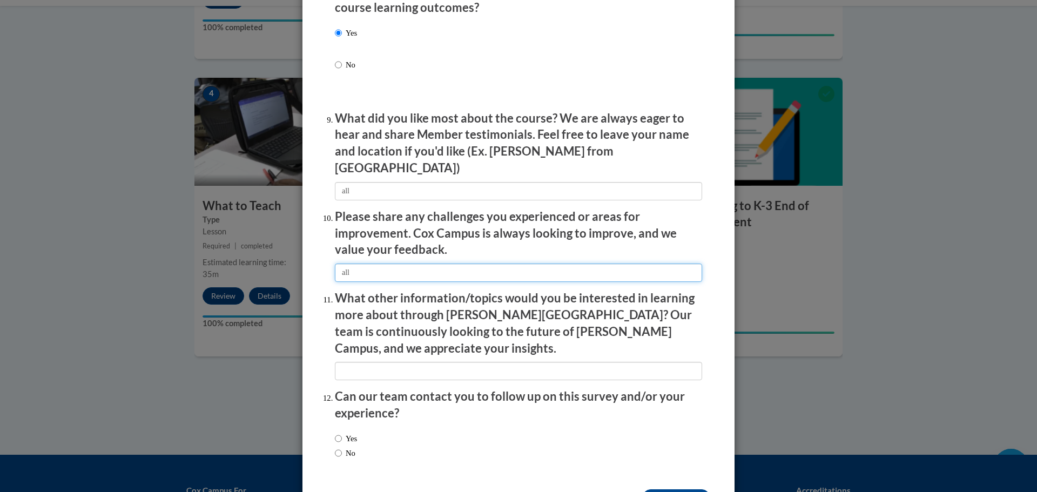
scroll to position [1728, 0]
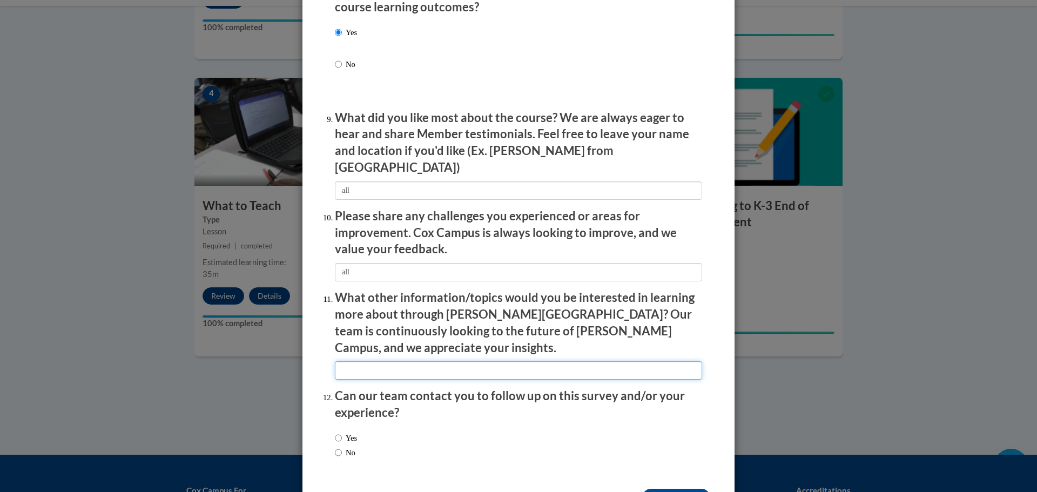
click at [364, 361] on input "textbox" at bounding box center [518, 370] width 367 height 18
type input "yup"
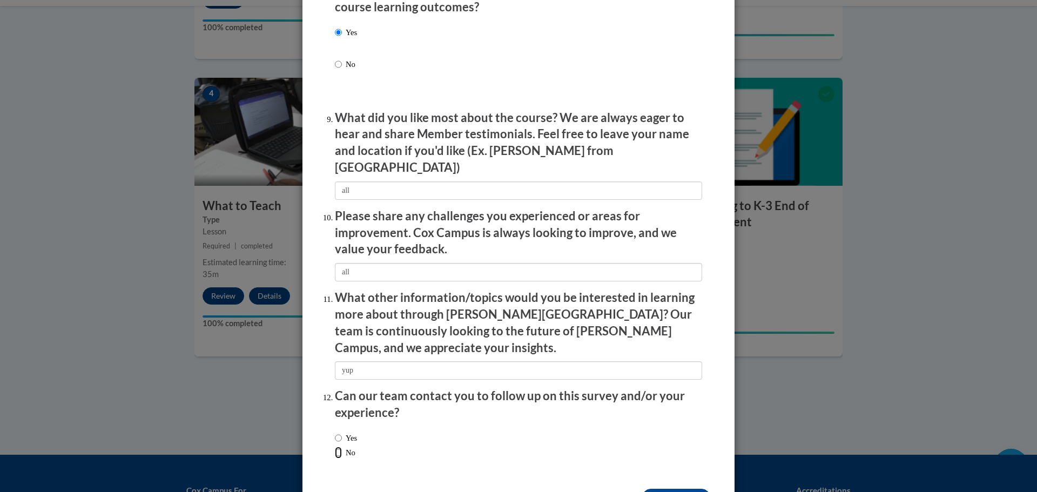
click at [335, 447] on input "No" at bounding box center [338, 453] width 7 height 12
radio input "true"
click at [665, 489] on input "Submit feedback" at bounding box center [676, 497] width 68 height 17
